Goal: Task Accomplishment & Management: Complete application form

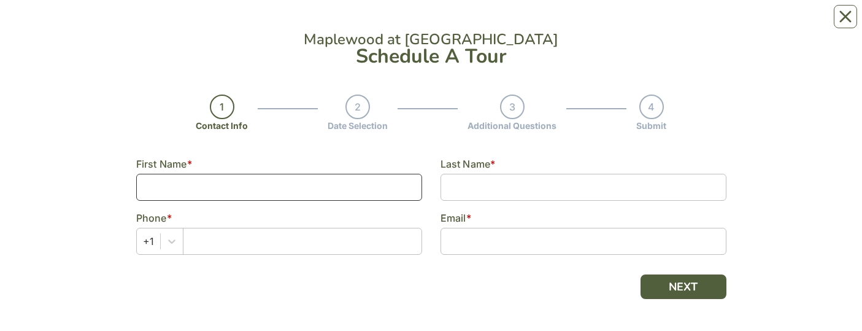
click at [391, 188] on input at bounding box center [279, 187] width 286 height 27
type input "[PERSON_NAME]"
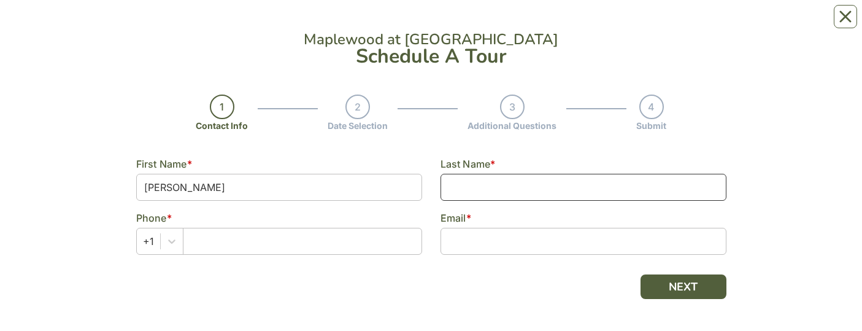
type input "[PERSON_NAME]"
type input "9144331141"
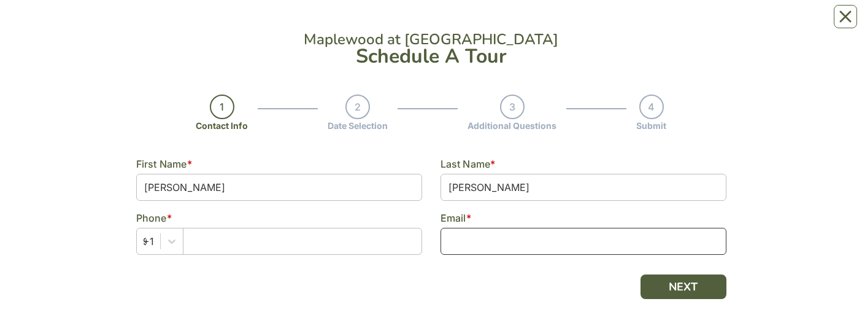
type input "[EMAIL_ADDRESS][DOMAIN_NAME]"
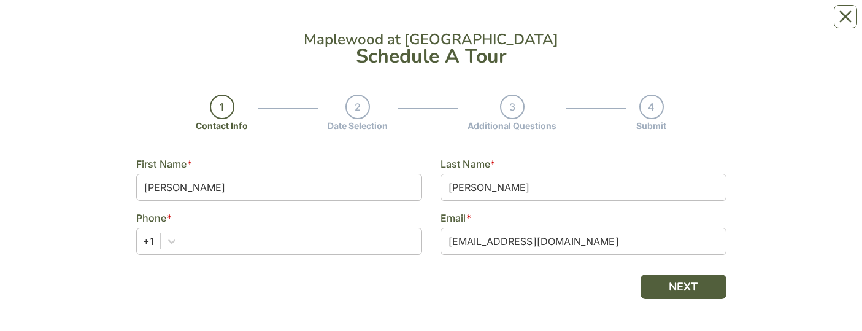
click at [362, 279] on div at bounding box center [431, 286] width 590 height 25
click at [296, 237] on input "text" at bounding box center [302, 241] width 239 height 27
click at [161, 228] on div "+1" at bounding box center [159, 241] width 47 height 27
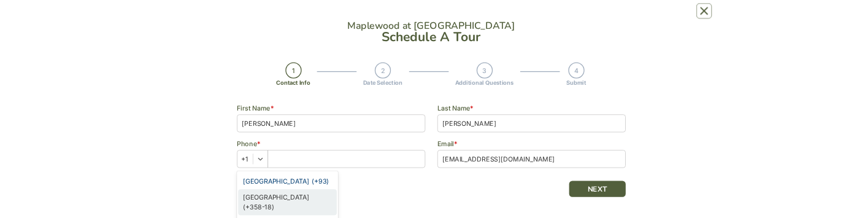
scroll to position [113, 0]
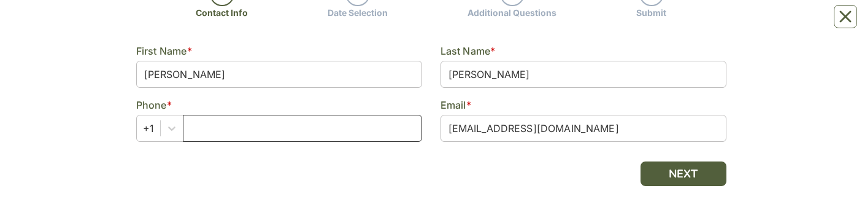
click at [249, 134] on input "text" at bounding box center [302, 128] width 239 height 27
type input "9144331141"
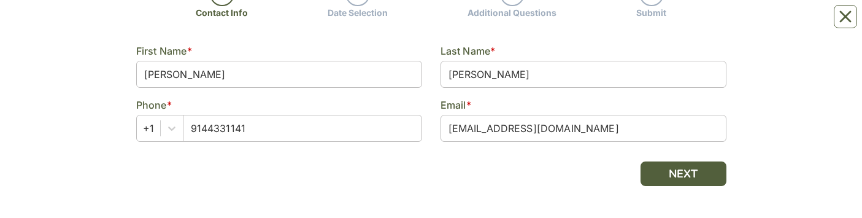
click at [296, 183] on div at bounding box center [431, 173] width 590 height 25
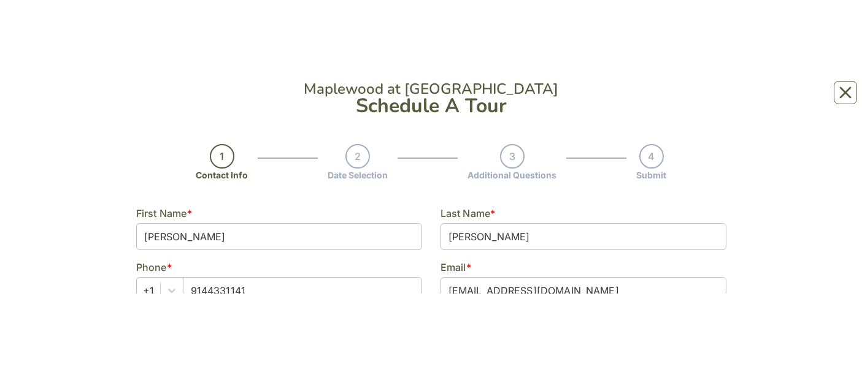
scroll to position [0, 0]
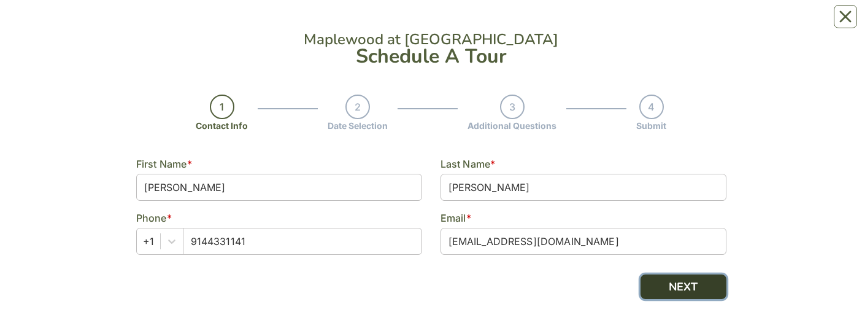
click at [677, 279] on button "NEXT" at bounding box center [684, 286] width 86 height 25
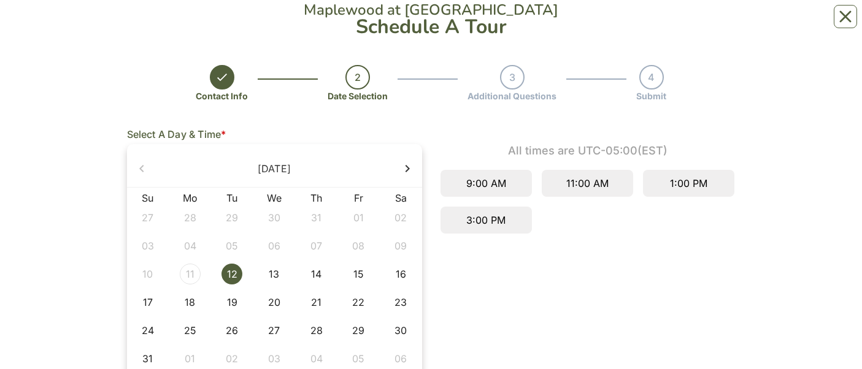
scroll to position [32, 0]
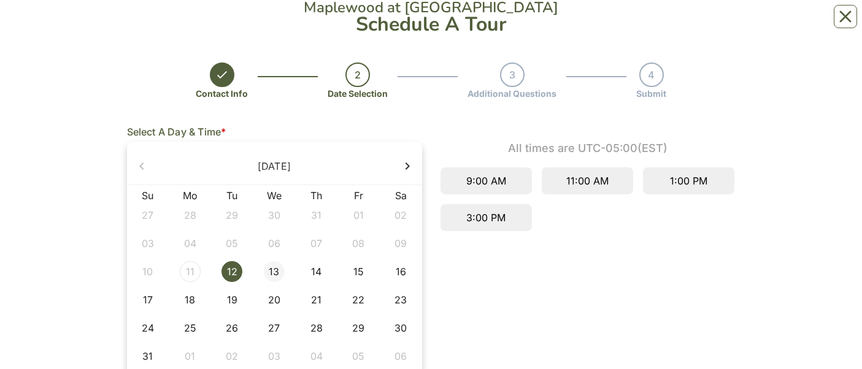
click at [276, 270] on div "13" at bounding box center [274, 271] width 21 height 21
click at [585, 180] on div "11:00 AM" at bounding box center [587, 181] width 91 height 27
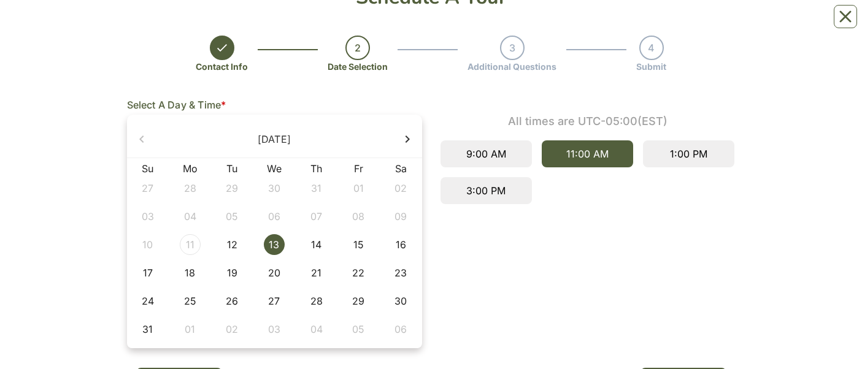
scroll to position [114, 0]
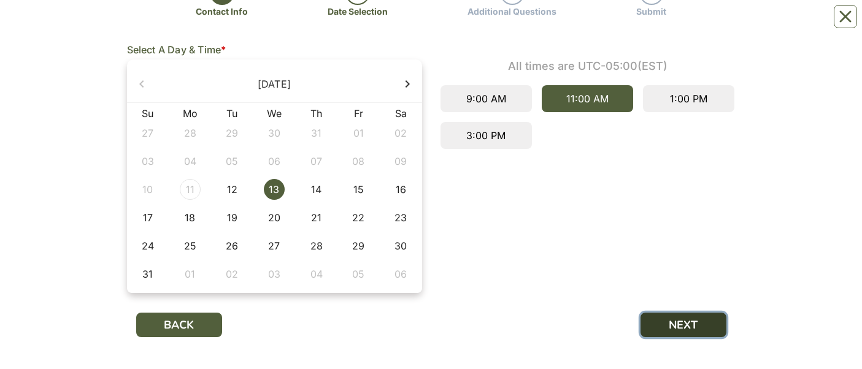
click at [661, 328] on button "NEXT" at bounding box center [684, 325] width 86 height 25
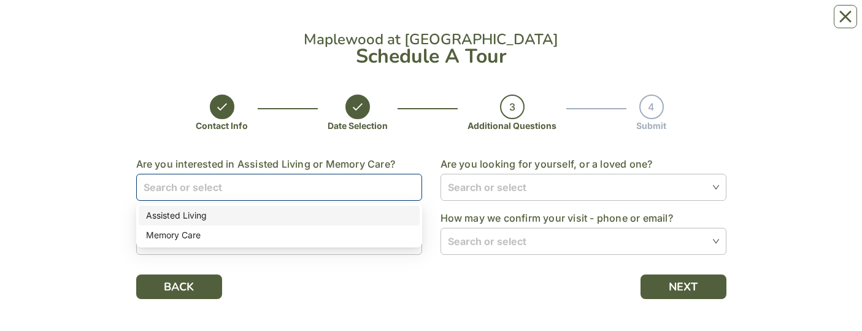
click at [397, 185] on input "search" at bounding box center [279, 186] width 271 height 25
click at [300, 212] on div "Assisted Living" at bounding box center [279, 215] width 266 height 13
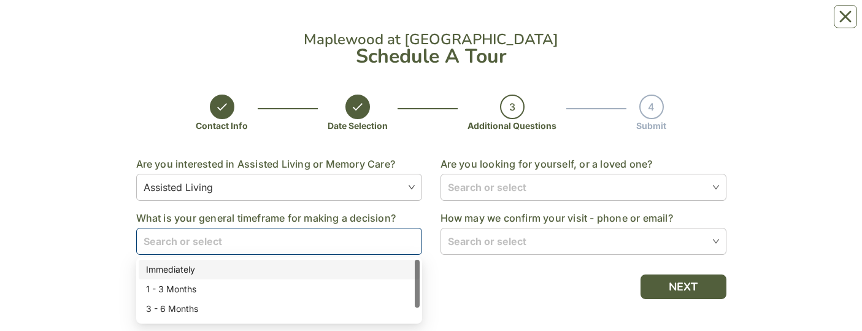
click at [334, 237] on input "search" at bounding box center [279, 240] width 271 height 25
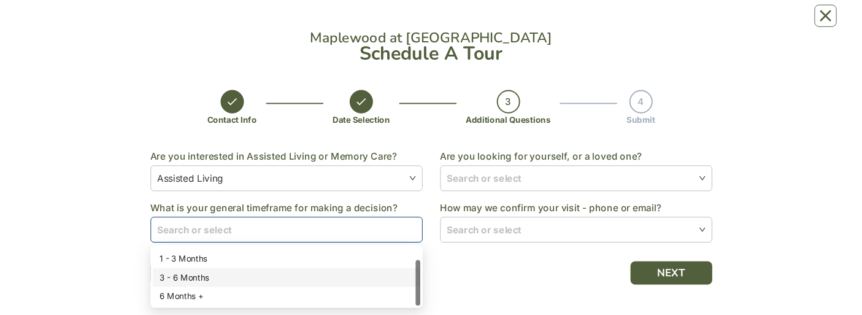
scroll to position [17, 0]
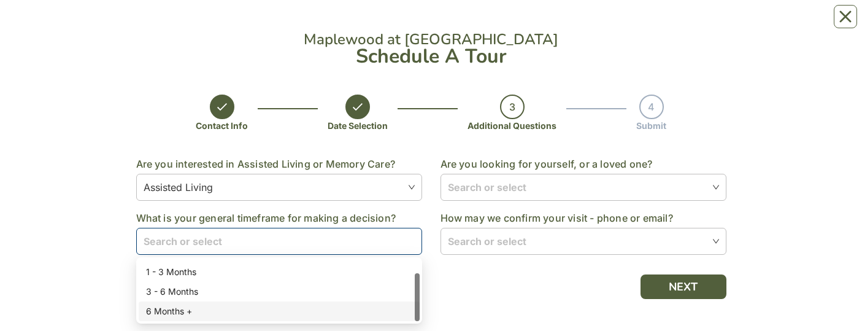
click at [293, 318] on div "6 Months +" at bounding box center [279, 311] width 281 height 20
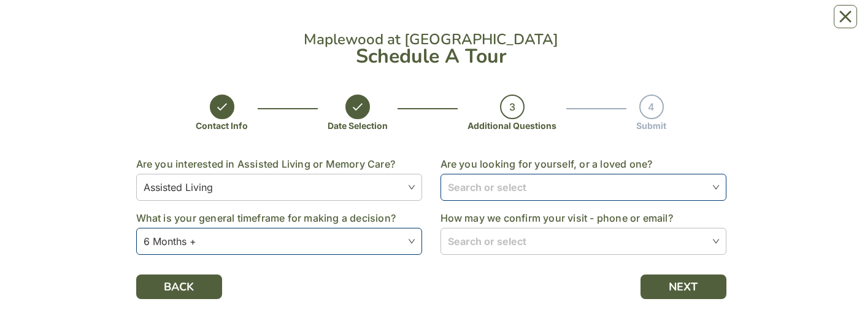
click at [511, 183] on input "search" at bounding box center [583, 186] width 271 height 25
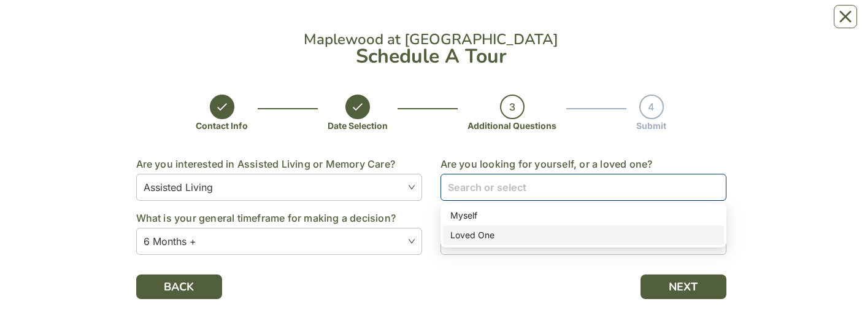
click at [480, 239] on div "Loved One" at bounding box center [583, 234] width 266 height 13
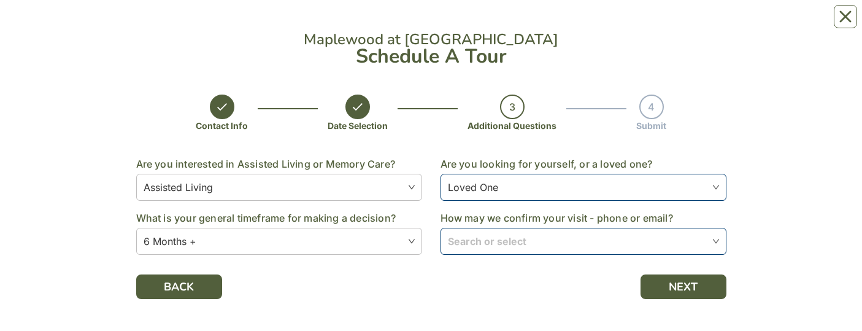
click at [477, 243] on input "search" at bounding box center [583, 240] width 271 height 25
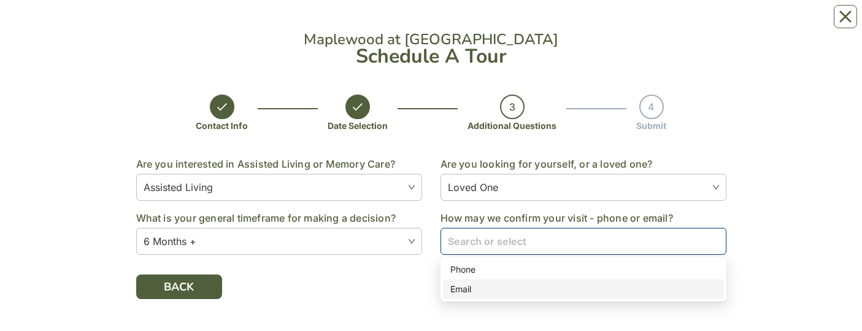
click at [465, 290] on div "Email" at bounding box center [583, 288] width 266 height 13
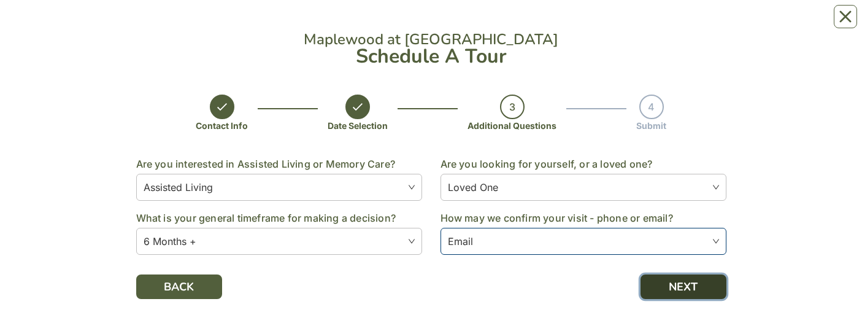
click at [674, 284] on button "NEXT" at bounding box center [684, 286] width 86 height 25
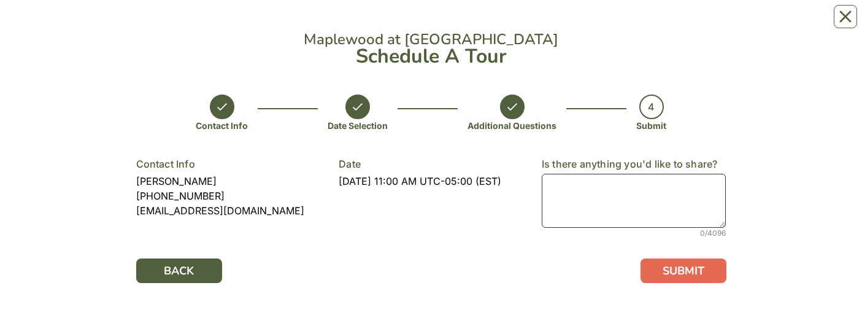
click at [609, 195] on textarea at bounding box center [634, 201] width 185 height 54
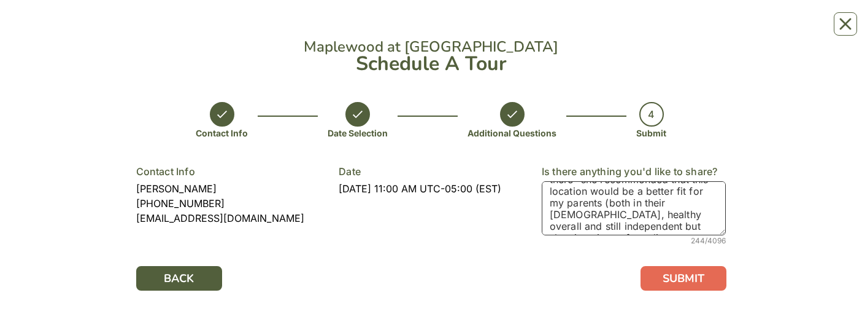
scroll to position [48, 0]
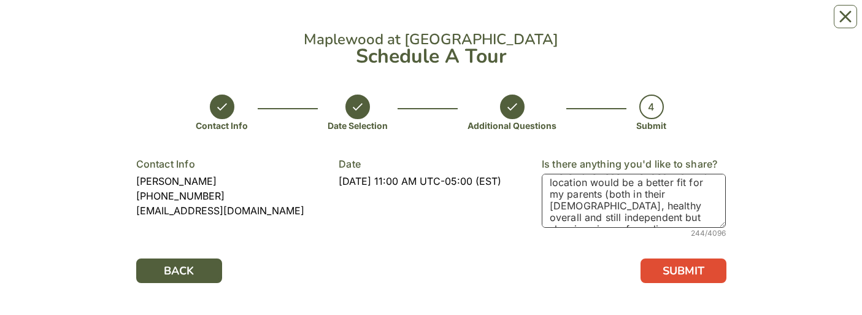
type textarea "I toured the [GEOGRAPHIC_DATA] campus in [GEOGRAPHIC_DATA] and met w/ [PERSON_N…"
click at [666, 269] on button "SUBMIT" at bounding box center [684, 270] width 86 height 25
